Goal: Communication & Community: Answer question/provide support

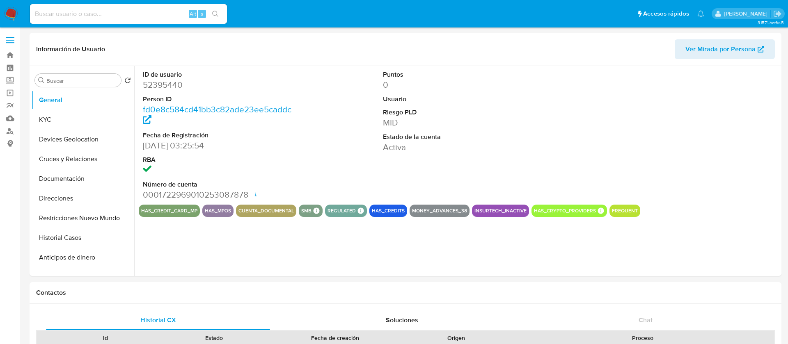
select select "10"
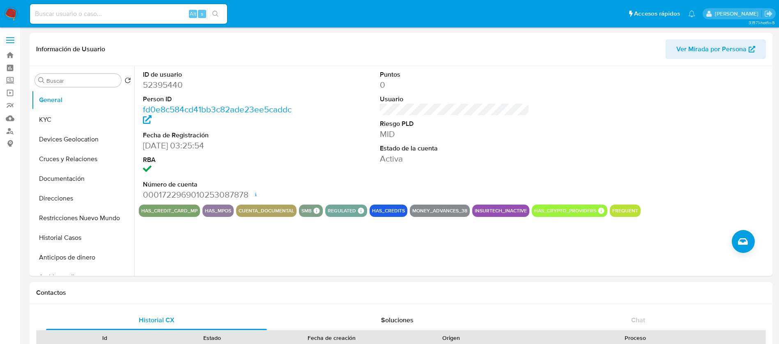
click at [10, 10] on img at bounding box center [11, 14] width 14 height 14
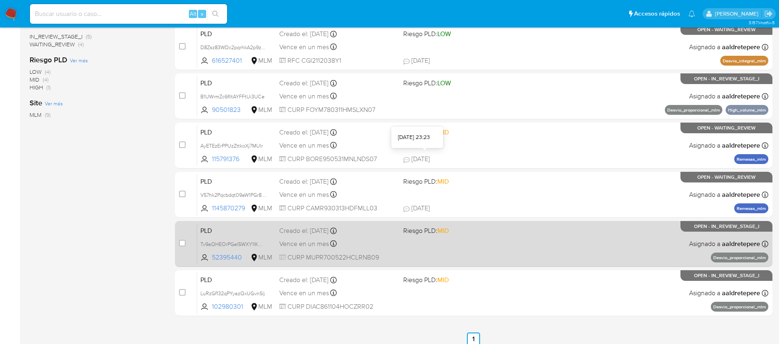
scroll to position [254, 0]
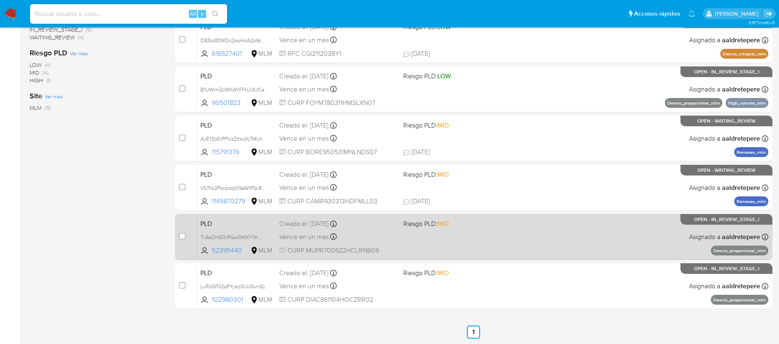
click at [431, 227] on span "Riesgo PLD: MID" at bounding box center [426, 223] width 46 height 9
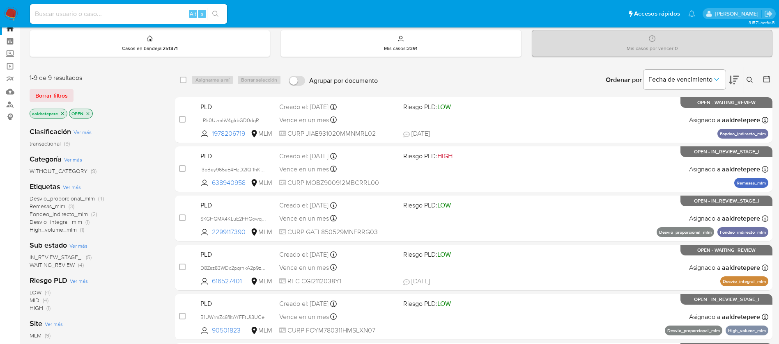
scroll to position [0, 0]
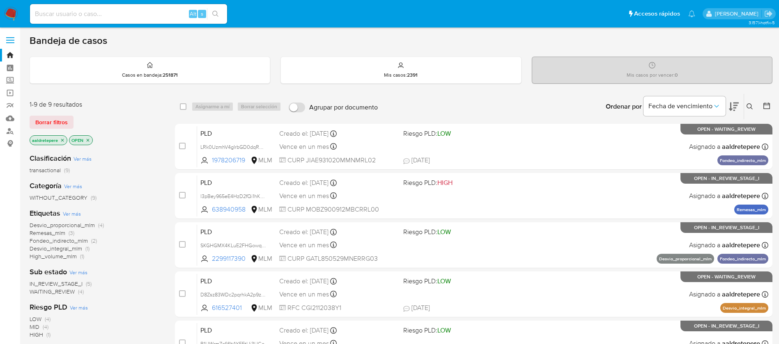
drag, startPoint x: 4, startPoint y: 14, endPoint x: 51, endPoint y: 13, distance: 47.2
click at [3, 14] on nav "Pausado Ver notificaciones Alt s Accesos rápidos Presiona las siguientes teclas…" at bounding box center [389, 13] width 779 height 27
click at [152, 21] on div "Alt s" at bounding box center [128, 14] width 197 height 20
drag, startPoint x: 156, startPoint y: 11, endPoint x: 152, endPoint y: 15, distance: 6.1
click at [156, 10] on input at bounding box center [128, 14] width 197 height 11
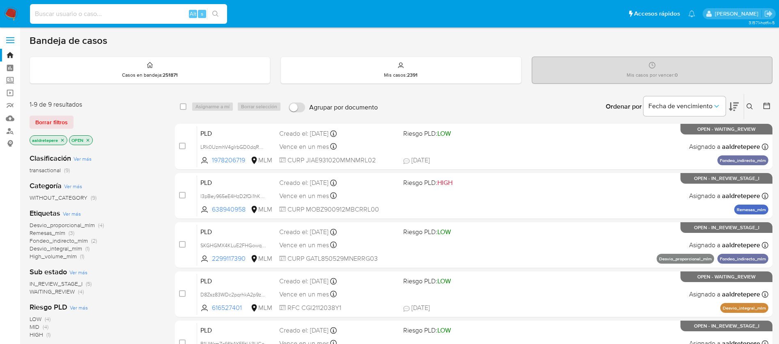
paste input "90501823"
type input "90501823"
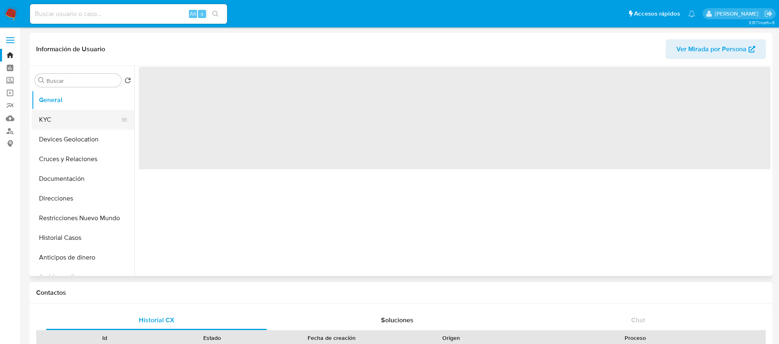
click at [75, 118] on button "KYC" at bounding box center [80, 120] width 96 height 20
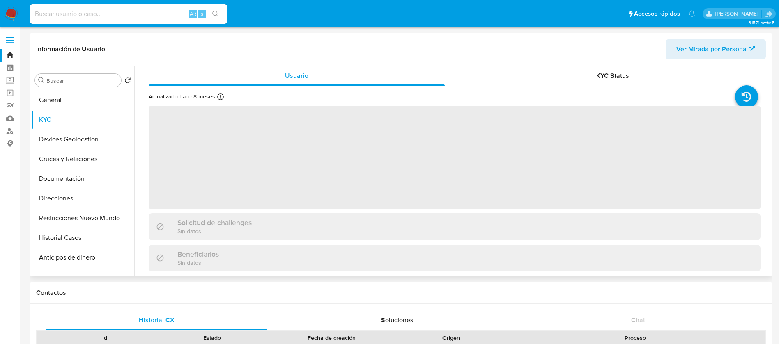
select select "10"
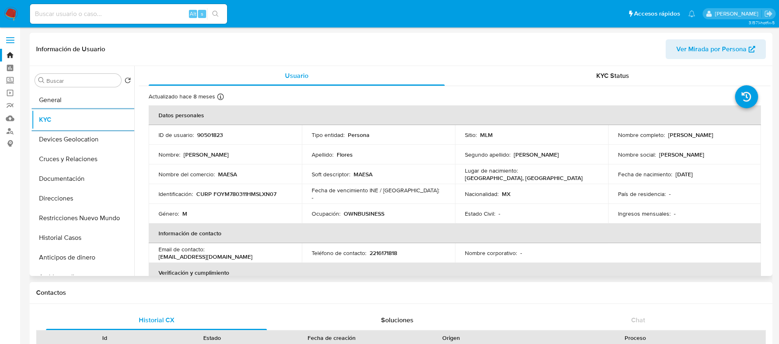
click at [215, 136] on p "90501823" at bounding box center [210, 134] width 26 height 7
copy p "90501823"
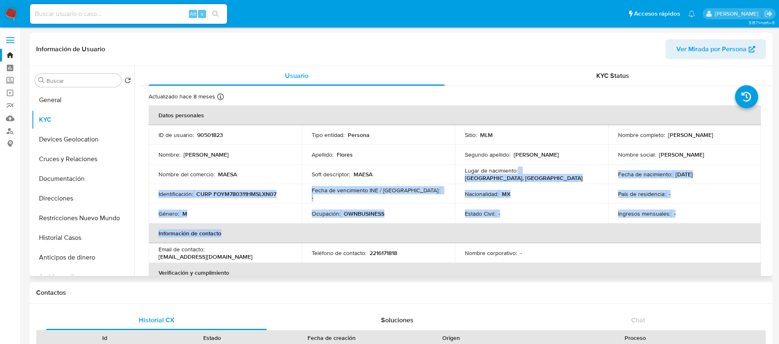
drag, startPoint x: 515, startPoint y: 178, endPoint x: 398, endPoint y: 211, distance: 121.9
click at [470, 226] on table "Datos personales ID de usuario : 90501823 Tipo entidad : Persona Sitio : MLM No…" at bounding box center [455, 252] width 612 height 295
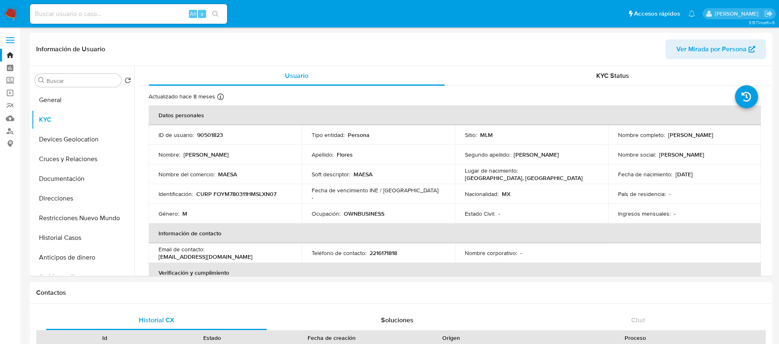
click at [64, 5] on div "Alt s" at bounding box center [128, 14] width 197 height 20
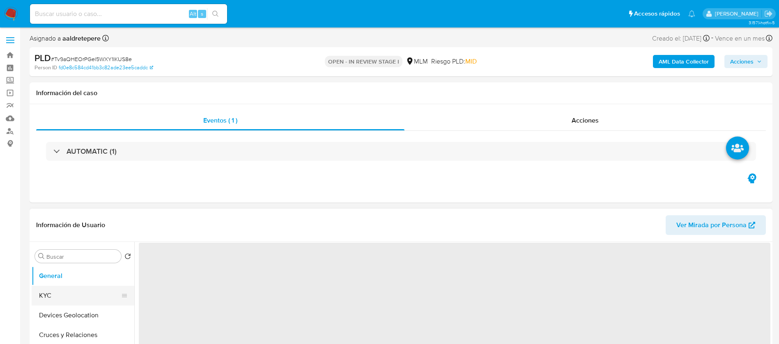
click at [50, 293] on button "KYC" at bounding box center [80, 296] width 96 height 20
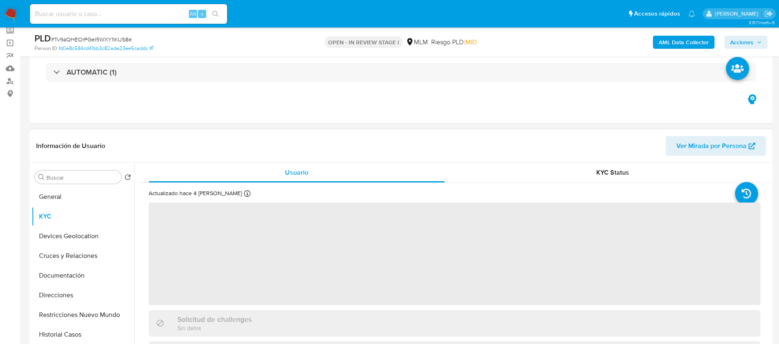
scroll to position [62, 0]
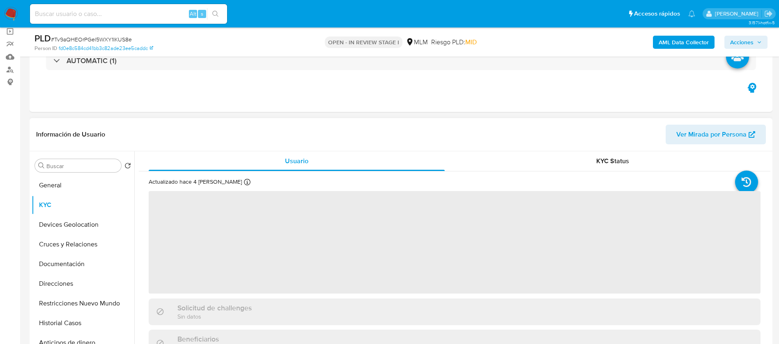
select select "10"
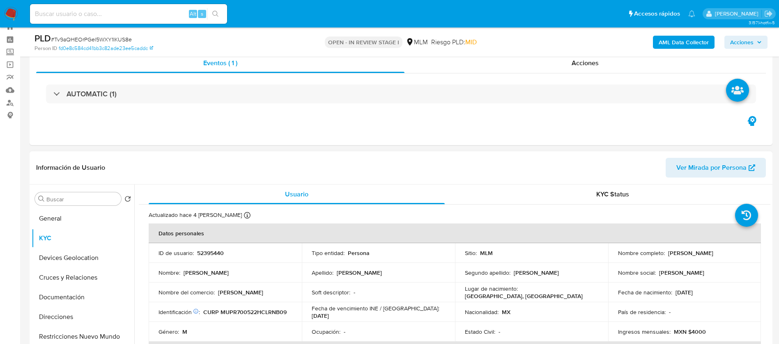
scroll to position [0, 0]
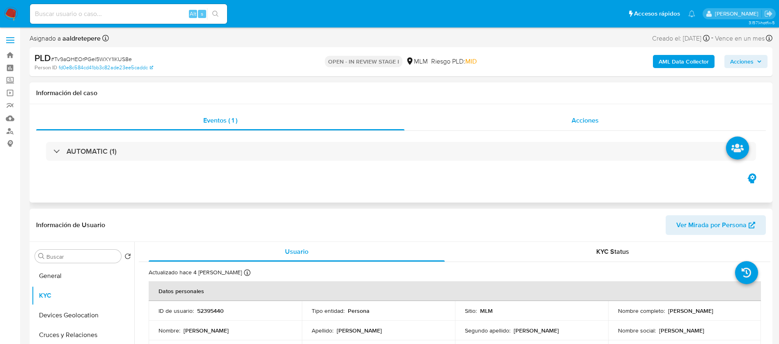
drag, startPoint x: 586, startPoint y: 108, endPoint x: 593, endPoint y: 116, distance: 10.5
click at [586, 108] on div "Eventos ( 1 ) Acciones AUTOMATIC (1)" at bounding box center [401, 153] width 742 height 98
click at [594, 122] on span "Acciones" at bounding box center [584, 120] width 27 height 9
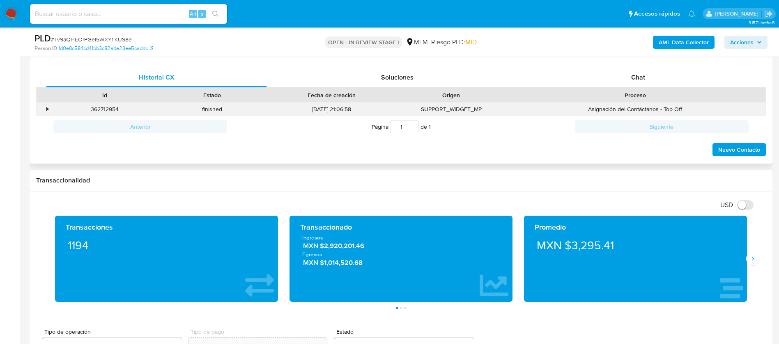
scroll to position [431, 0]
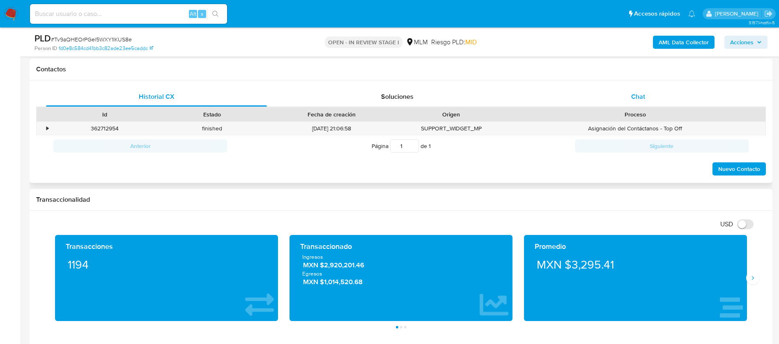
click at [634, 91] on div "Chat" at bounding box center [637, 97] width 221 height 20
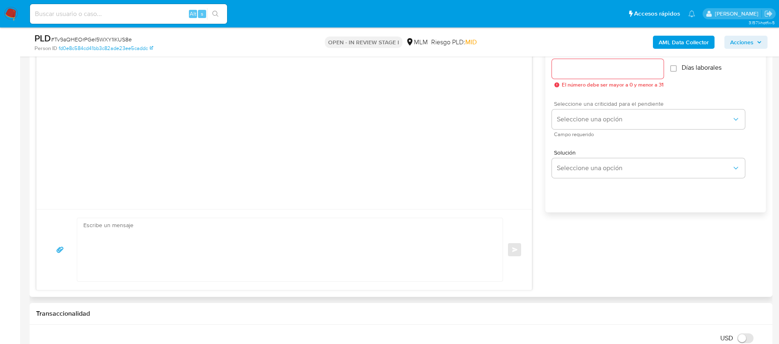
scroll to position [492, 0]
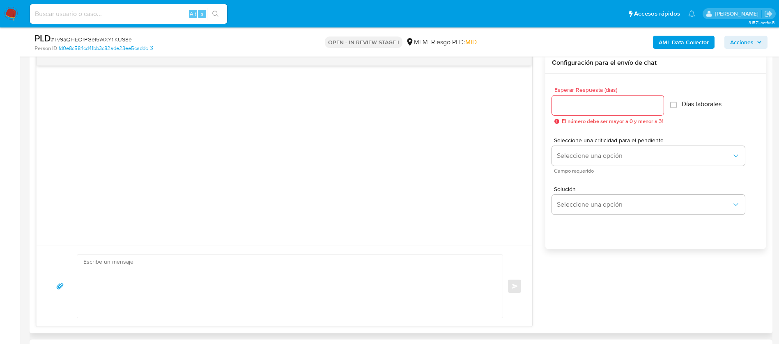
click at [590, 103] on input "Esperar Respuesta (días)" at bounding box center [608, 105] width 112 height 11
type input "5"
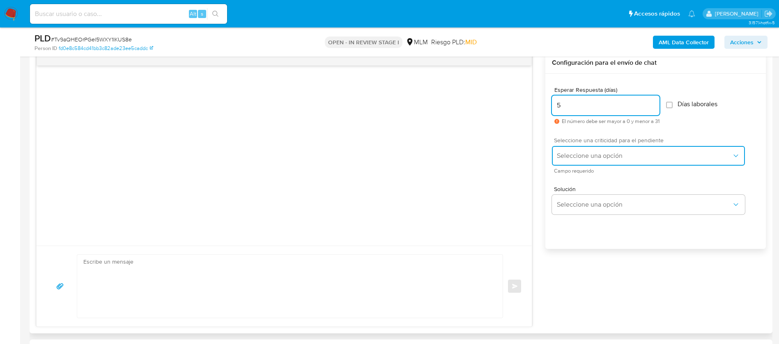
click at [581, 153] on span "Seleccione una opción" at bounding box center [644, 156] width 175 height 8
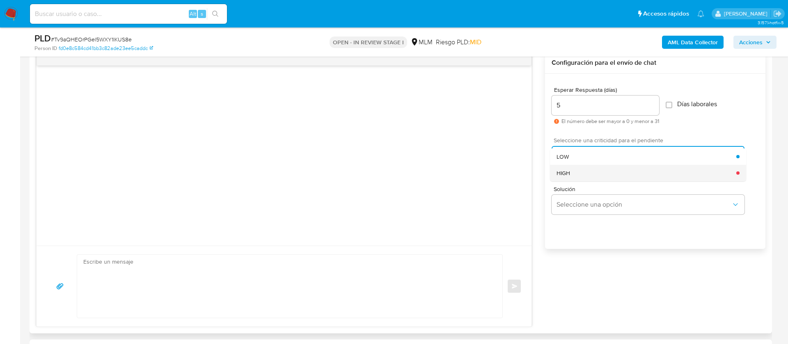
click at [574, 176] on div "HIGH" at bounding box center [647, 173] width 180 height 16
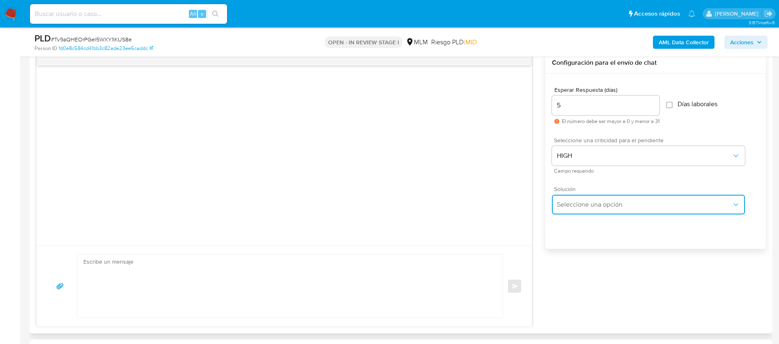
click at [573, 202] on span "Seleccione una opción" at bounding box center [644, 205] width 175 height 8
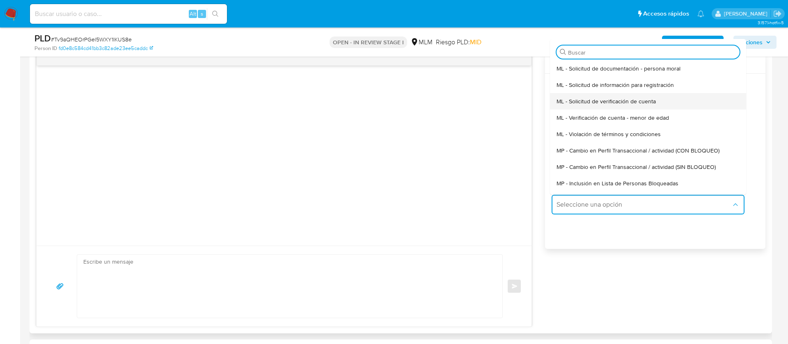
click at [586, 99] on span "ML - Solicitud de verificación de cuenta" at bounding box center [606, 101] width 99 height 7
type textarea "Hola ,Te informamos que, de acuerdo con las políticas de control de Mercado Lib…"
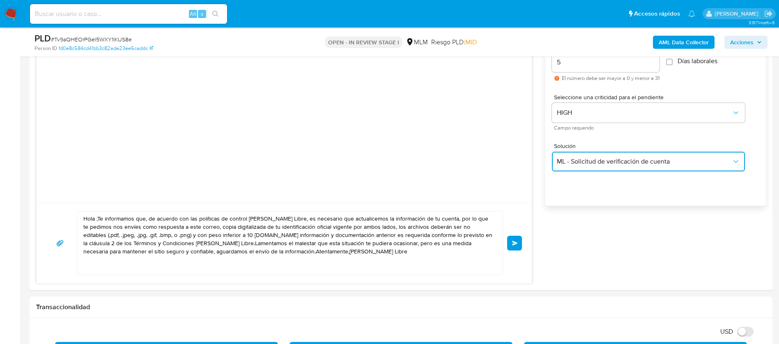
scroll to position [554, 0]
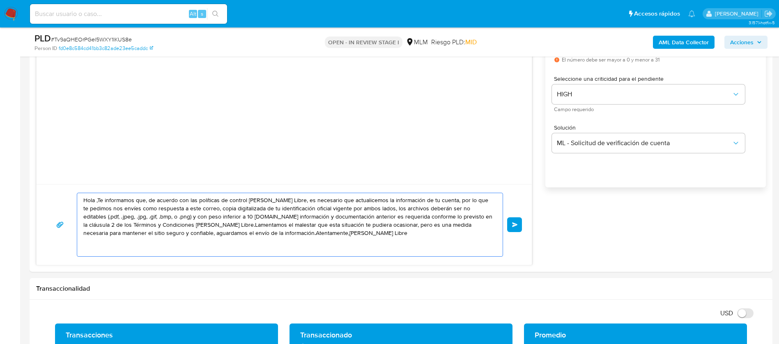
drag, startPoint x: 153, startPoint y: 207, endPoint x: 32, endPoint y: 216, distance: 120.6
click at [32, 216] on div "Historial CX Soluciones Chat Id Estado Fecha de creación Origen Proceso • 36271…" at bounding box center [401, 114] width 742 height 315
drag, startPoint x: 236, startPoint y: 228, endPoint x: 284, endPoint y: 229, distance: 48.0
click at [236, 228] on textarea "Hola ,Te informamos que, de acuerdo con las políticas de control de Mercado Lib…" at bounding box center [287, 224] width 409 height 63
click at [329, 240] on textarea "Hola ,Te informamos que, de acuerdo con las políticas de control de Mercado Lib…" at bounding box center [287, 224] width 409 height 63
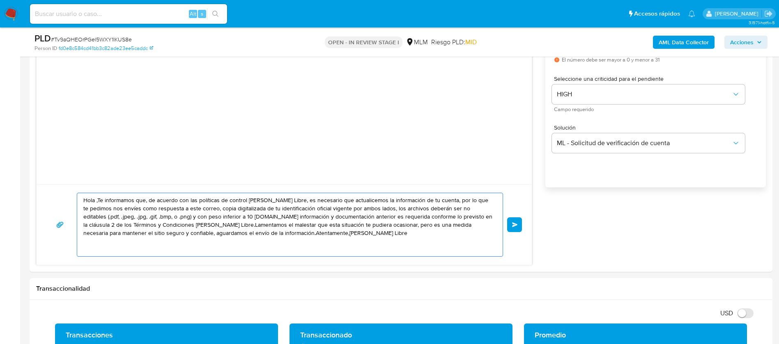
drag, startPoint x: 315, startPoint y: 243, endPoint x: 36, endPoint y: 199, distance: 282.5
click at [37, 200] on div "Hola ,Te informamos que, de acuerdo con las políticas de control de Mercado Lib…" at bounding box center [284, 224] width 495 height 81
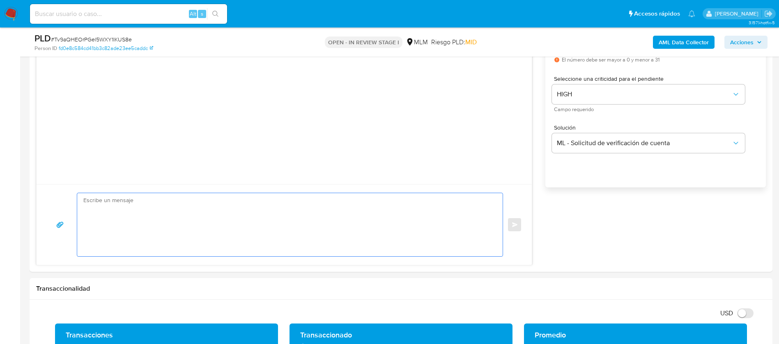
paste textarea "ESTIMADO ROBERTO MURILLO PINEDA Te comunicamos que se ha identificado un cambio…"
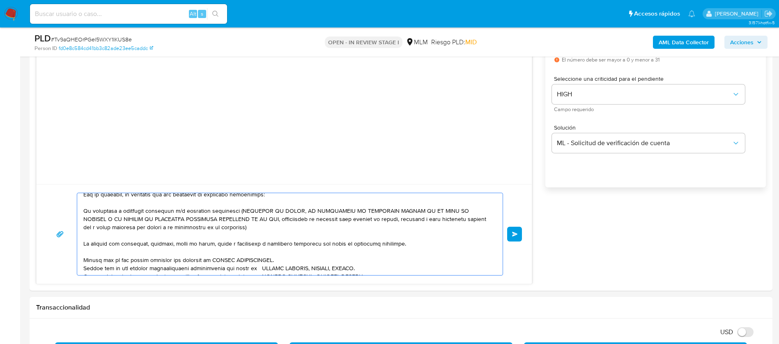
scroll to position [0, 0]
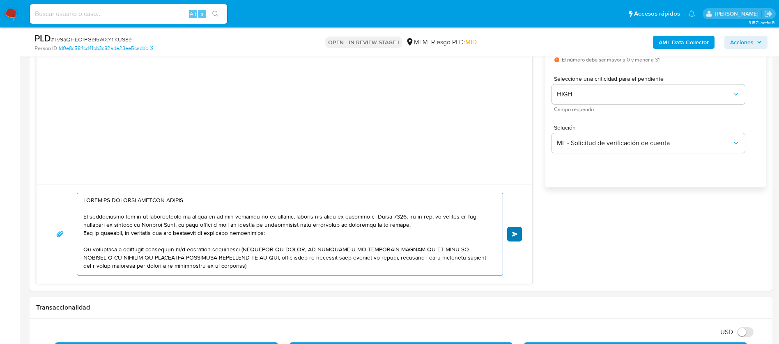
type textarea "ESTIMADO ROBERTO MURILLO PINEDA Te comunicamos que se ha identificado un cambio…"
click at [518, 233] on button "Enviar" at bounding box center [514, 234] width 15 height 15
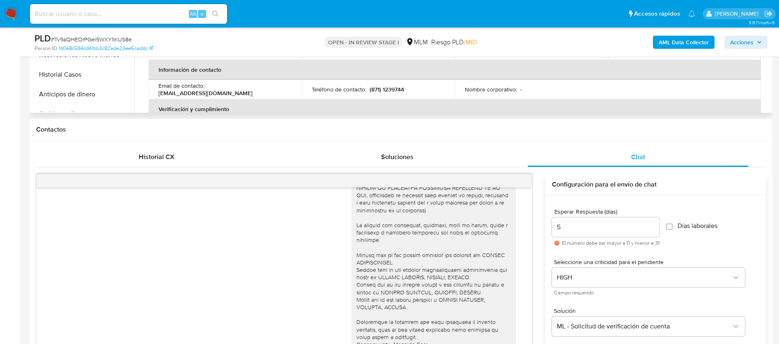
scroll to position [308, 0]
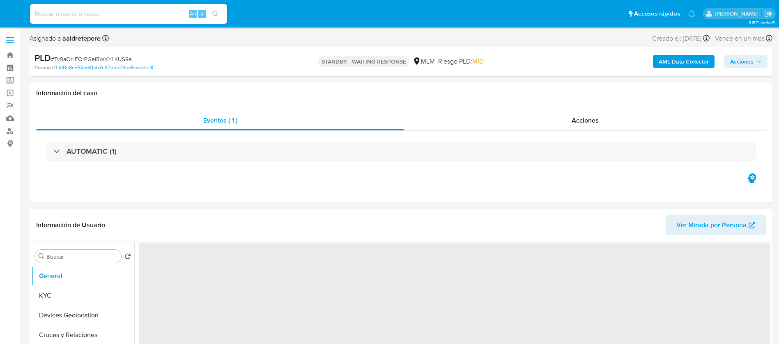
select select "10"
